Goal: Task Accomplishment & Management: Manage account settings

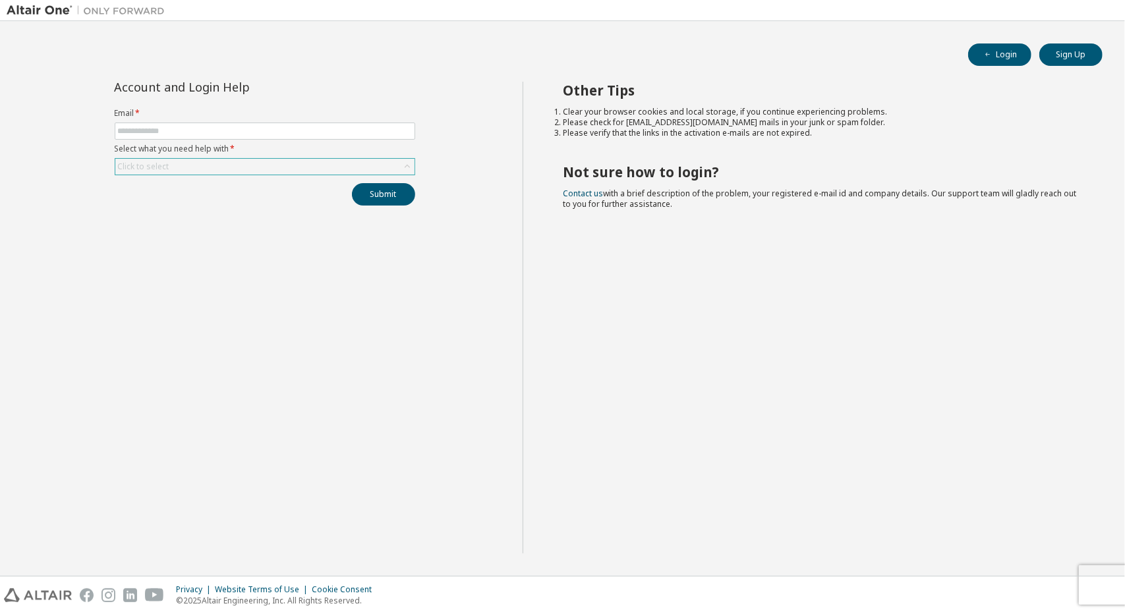
click at [241, 167] on div "Click to select" at bounding box center [264, 167] width 299 height 16
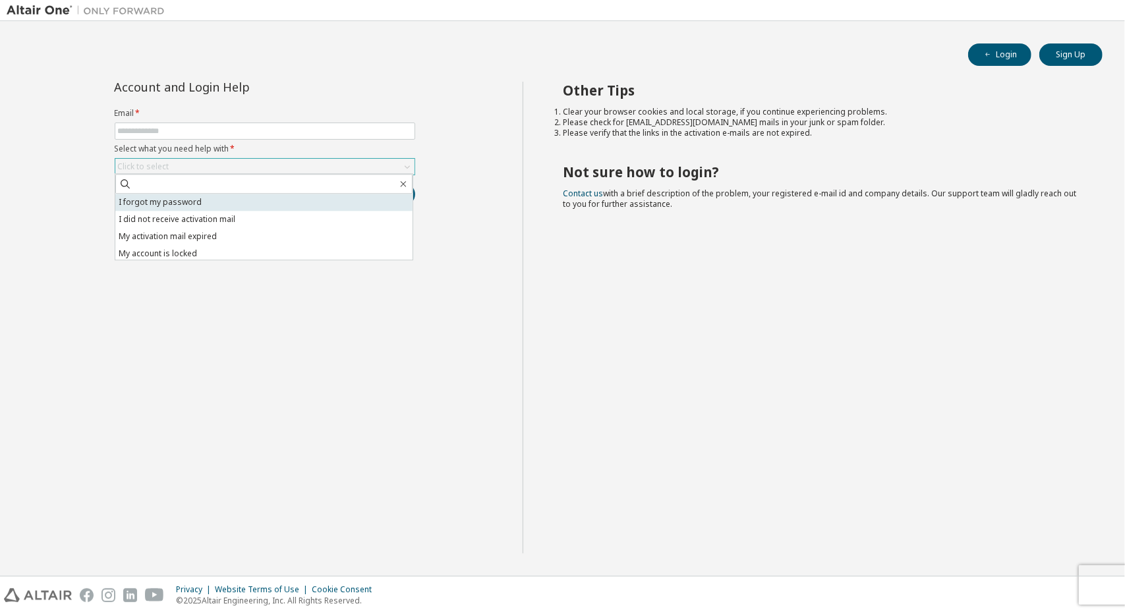
click at [216, 200] on li "I forgot my password" at bounding box center [263, 202] width 297 height 17
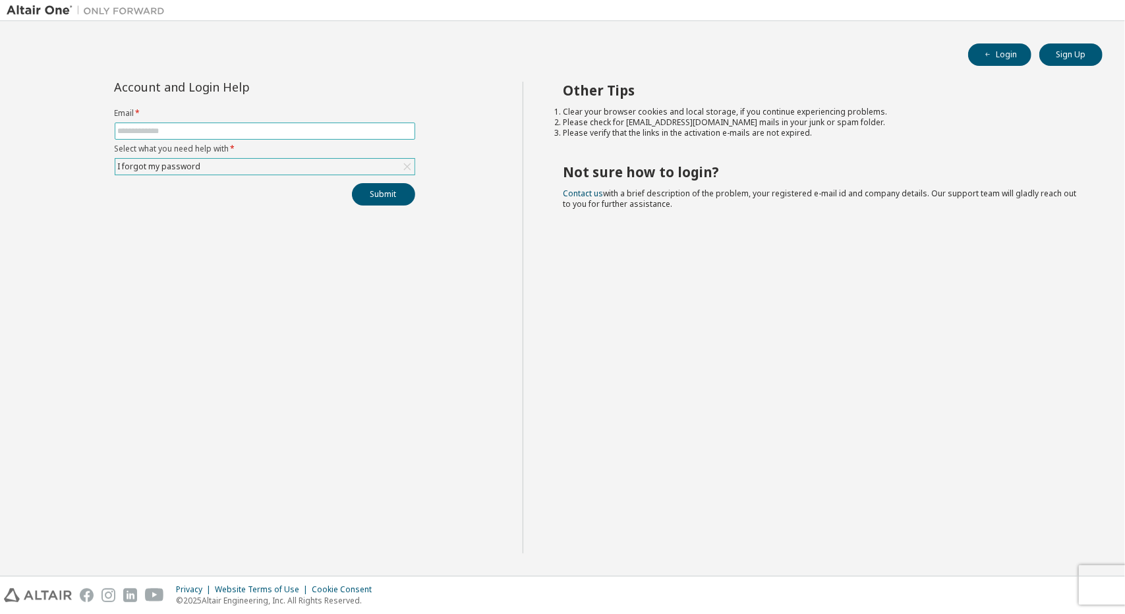
click at [210, 132] on input "text" at bounding box center [265, 131] width 294 height 11
click at [158, 127] on input "text" at bounding box center [265, 131] width 294 height 11
type input "**********"
click at [352, 183] on button "Submit" at bounding box center [383, 194] width 63 height 22
click at [252, 168] on div "I forgot my password" at bounding box center [264, 167] width 299 height 16
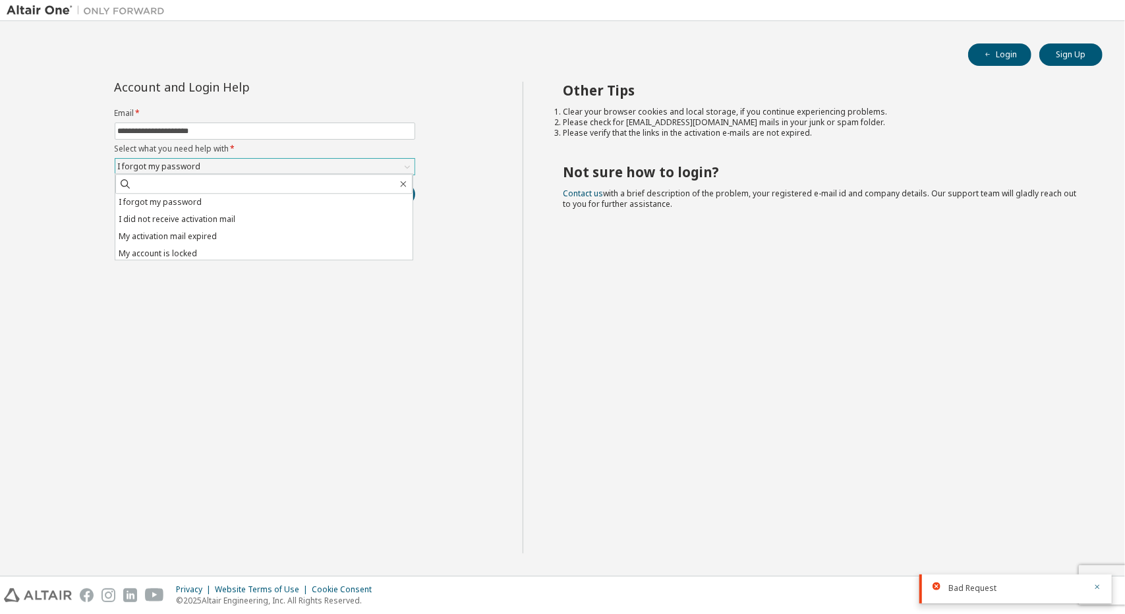
click at [252, 168] on div "I forgot my password" at bounding box center [264, 167] width 299 height 16
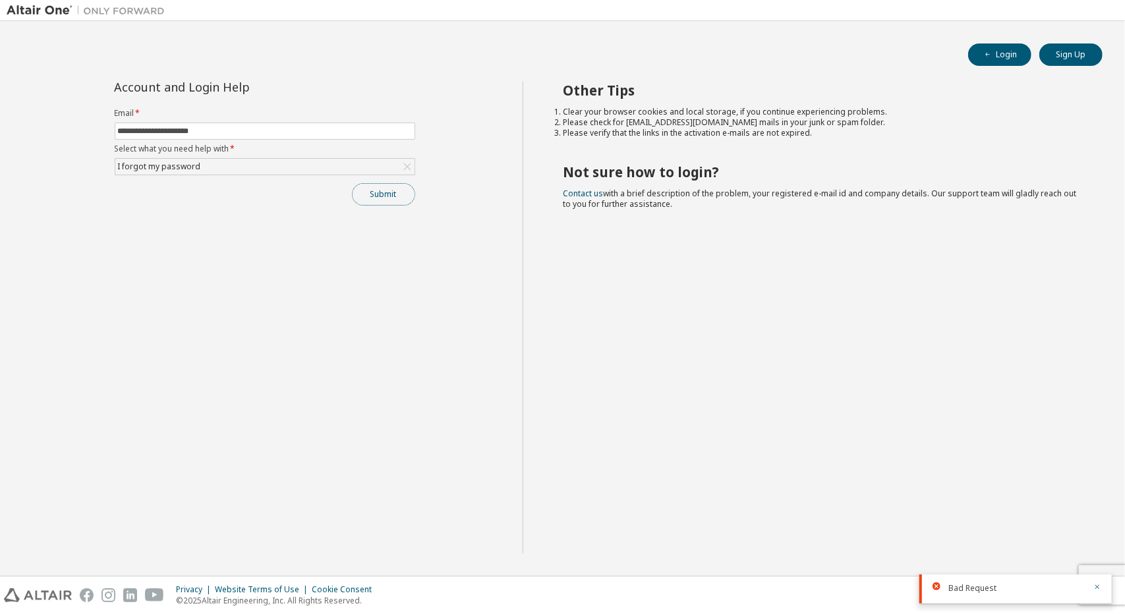
click at [377, 197] on button "Submit" at bounding box center [383, 194] width 63 height 22
click at [1019, 61] on button "Login" at bounding box center [999, 55] width 63 height 22
